Goal: Information Seeking & Learning: Check status

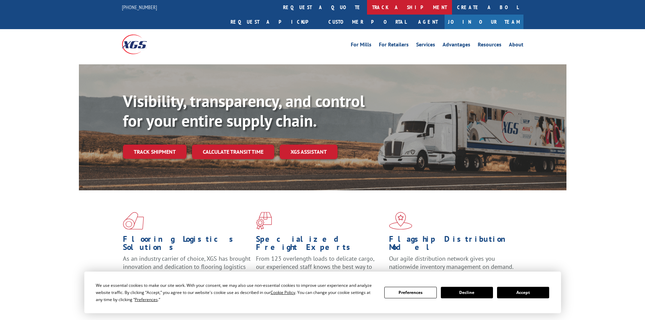
click at [367, 8] on link "track a shipment" at bounding box center [409, 7] width 85 height 15
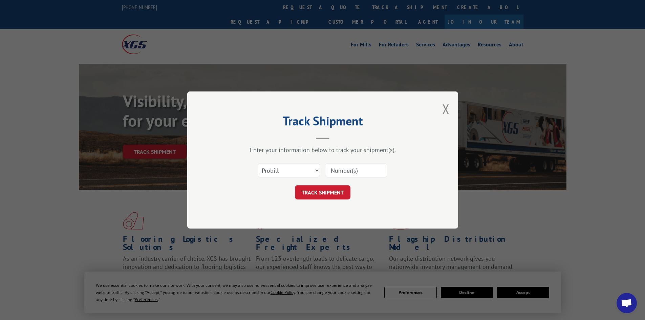
click at [335, 169] on input at bounding box center [356, 170] width 62 height 14
paste input "17592237"
type input "17592237"
click at [324, 193] on button "TRACK SHIPMENT" at bounding box center [323, 192] width 56 height 14
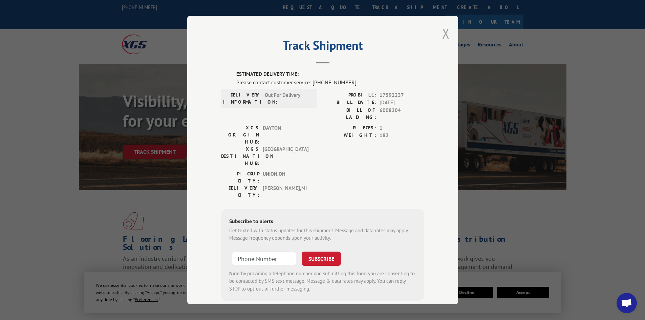
click at [442, 33] on button "Close modal" at bounding box center [445, 33] width 7 height 18
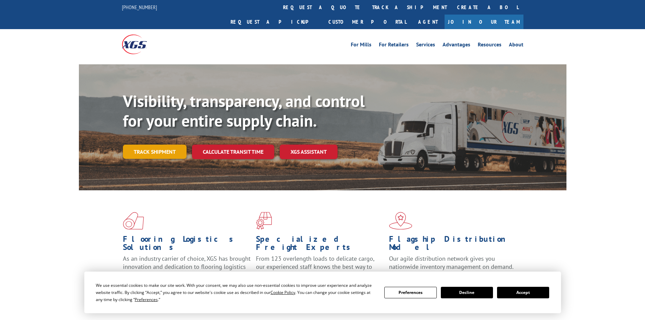
click at [150, 145] on link "Track shipment" at bounding box center [155, 152] width 64 height 14
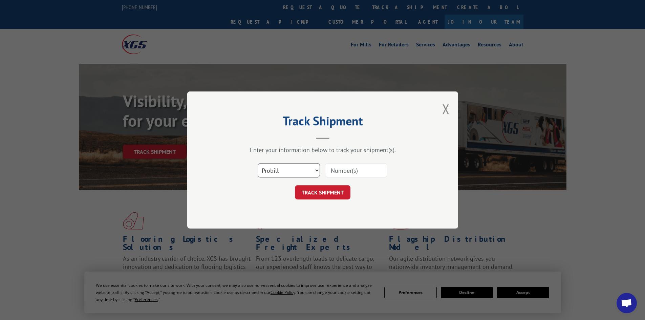
click at [305, 169] on select "Select category... Probill BOL PO" at bounding box center [289, 170] width 62 height 14
click at [335, 173] on input at bounding box center [356, 170] width 62 height 14
paste input "17597787"
type input "17597787"
click at [326, 193] on button "TRACK SHIPMENT" at bounding box center [323, 192] width 56 height 14
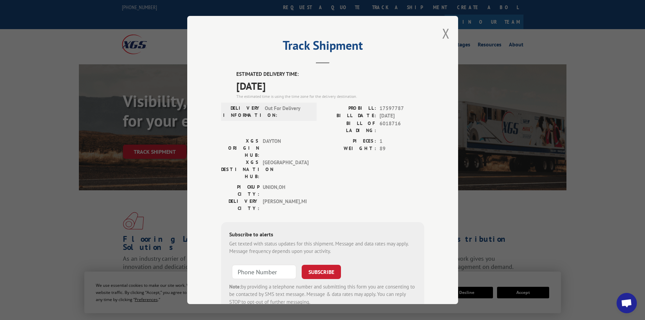
click at [445, 35] on button "Close modal" at bounding box center [445, 33] width 7 height 18
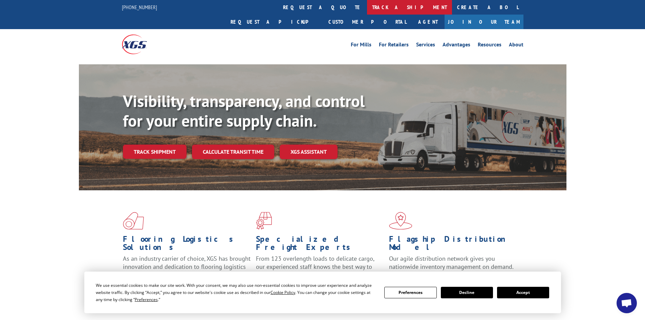
click at [367, 9] on link "track a shipment" at bounding box center [409, 7] width 85 height 15
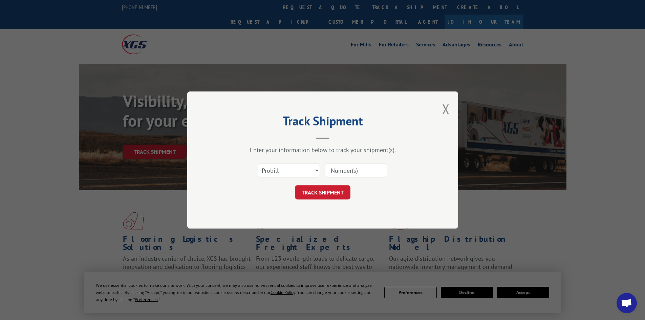
click at [337, 167] on input at bounding box center [356, 170] width 62 height 14
paste input "17521168"
type input "17521168"
click at [325, 193] on button "TRACK SHIPMENT" at bounding box center [323, 192] width 56 height 14
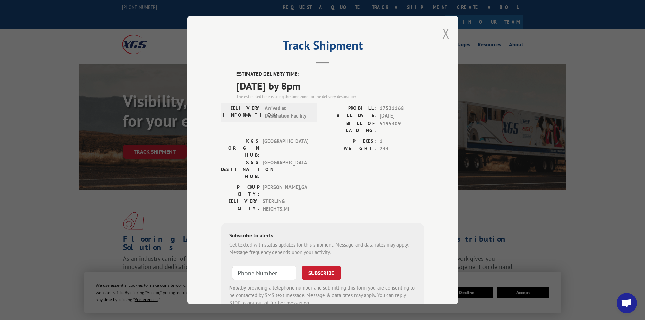
click at [442, 34] on button "Close modal" at bounding box center [445, 33] width 7 height 18
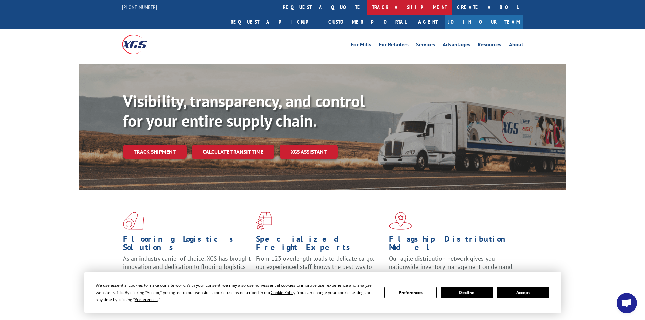
click at [367, 10] on link "track a shipment" at bounding box center [409, 7] width 85 height 15
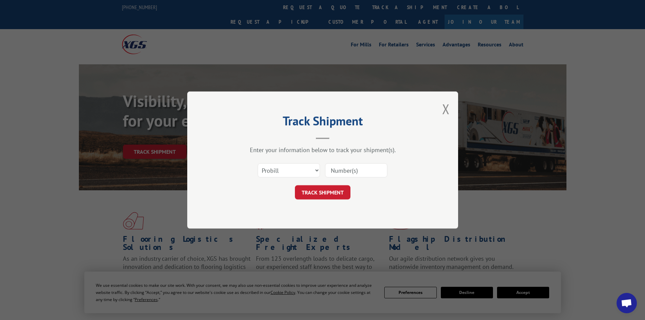
click at [338, 168] on input at bounding box center [356, 170] width 62 height 14
paste input "17470164"
type input "17470164"
click at [321, 196] on button "TRACK SHIPMENT" at bounding box center [323, 192] width 56 height 14
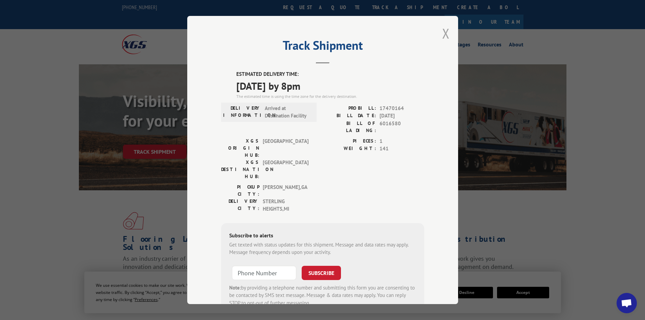
click at [442, 34] on button "Close modal" at bounding box center [445, 33] width 7 height 18
